Goal: Check status

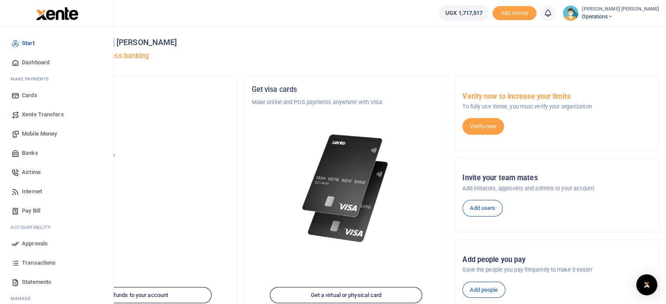
click at [28, 241] on span "Approvals" at bounding box center [35, 243] width 26 height 9
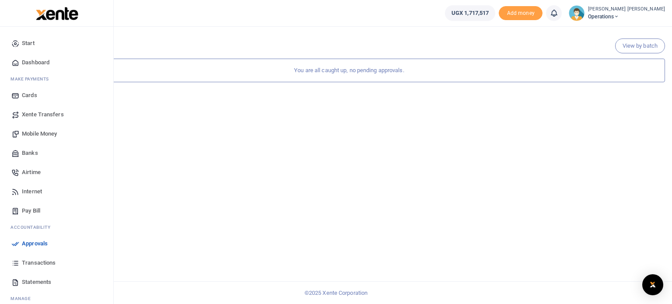
click at [32, 260] on span "Transactions" at bounding box center [39, 263] width 34 height 9
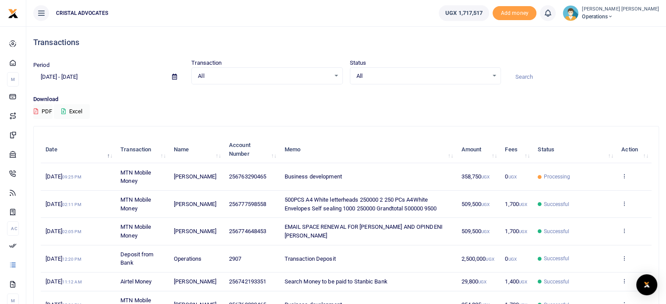
click at [627, 179] on td "View details Send again" at bounding box center [633, 176] width 35 height 27
